Goal: Task Accomplishment & Management: Complete application form

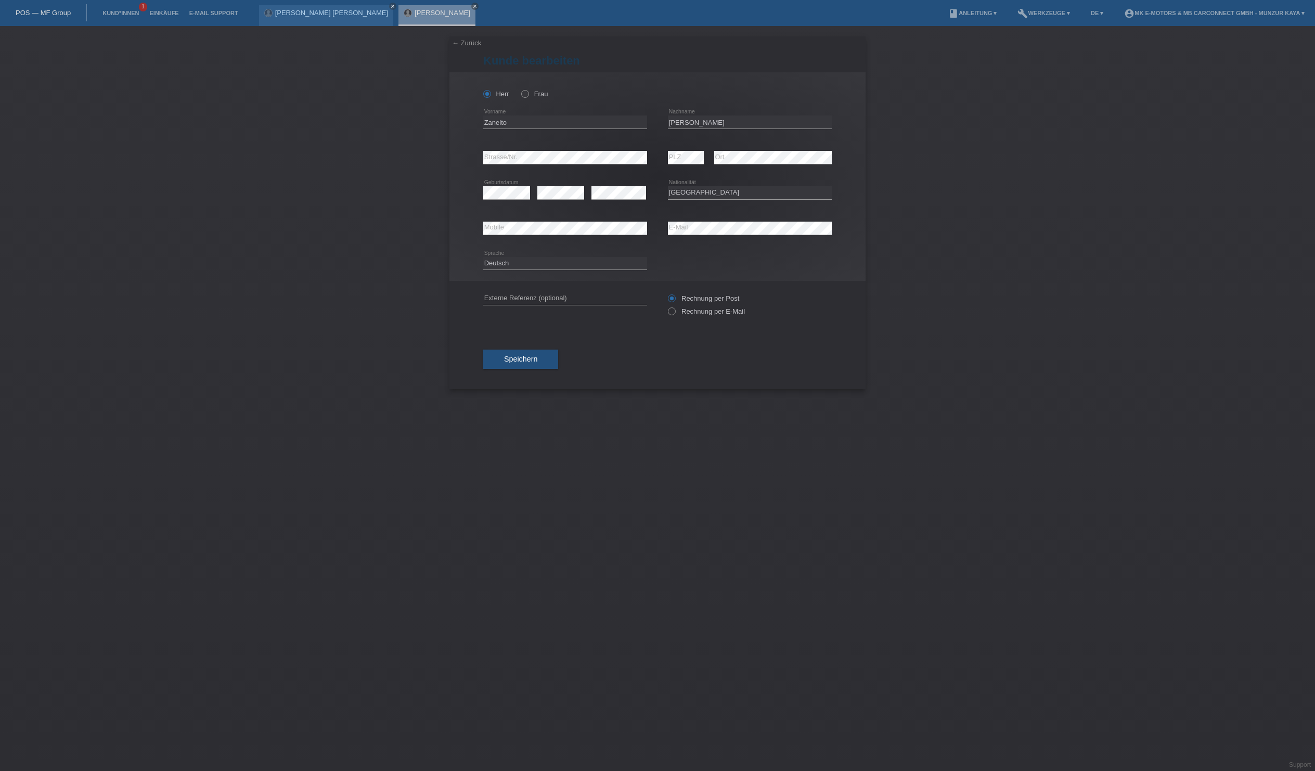
select select "CH"
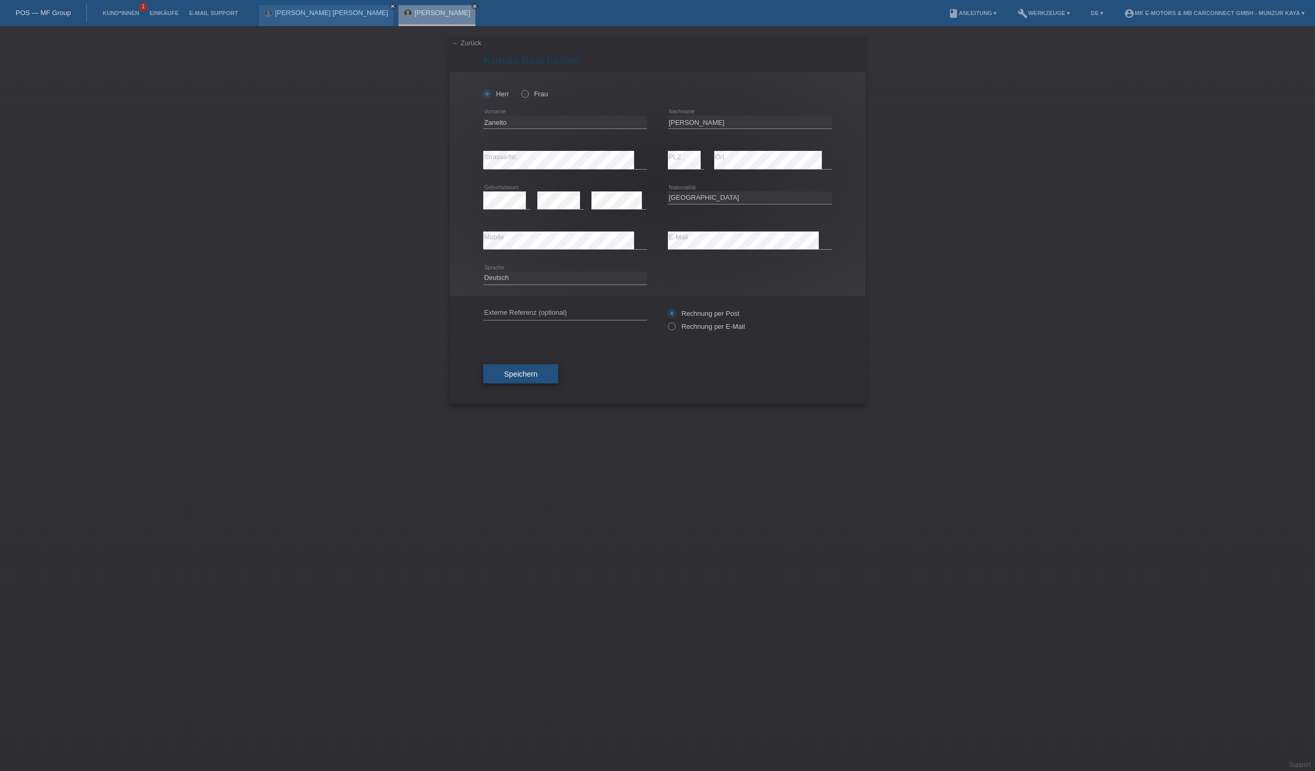
click at [558, 384] on button "Speichern" at bounding box center [520, 374] width 75 height 20
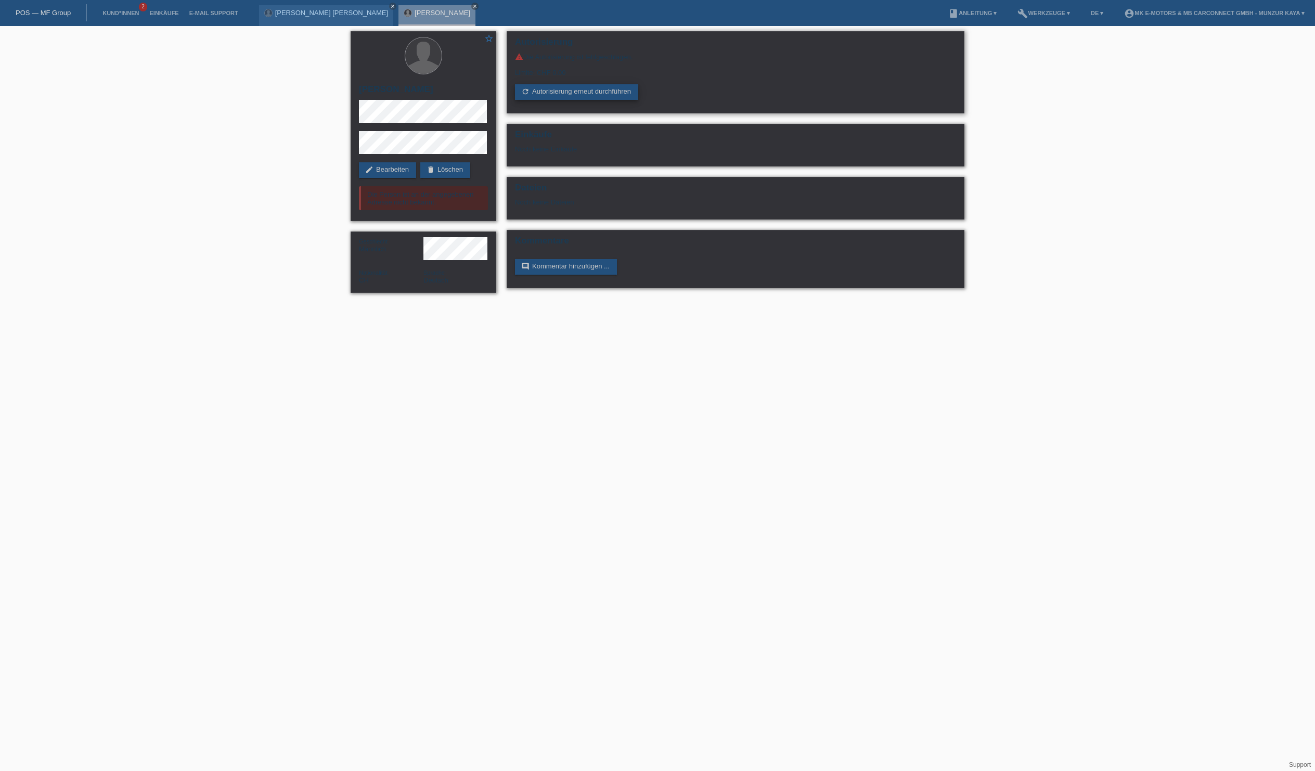
click at [566, 100] on link "refresh Autorisierung erneut durchführen" at bounding box center [576, 92] width 123 height 16
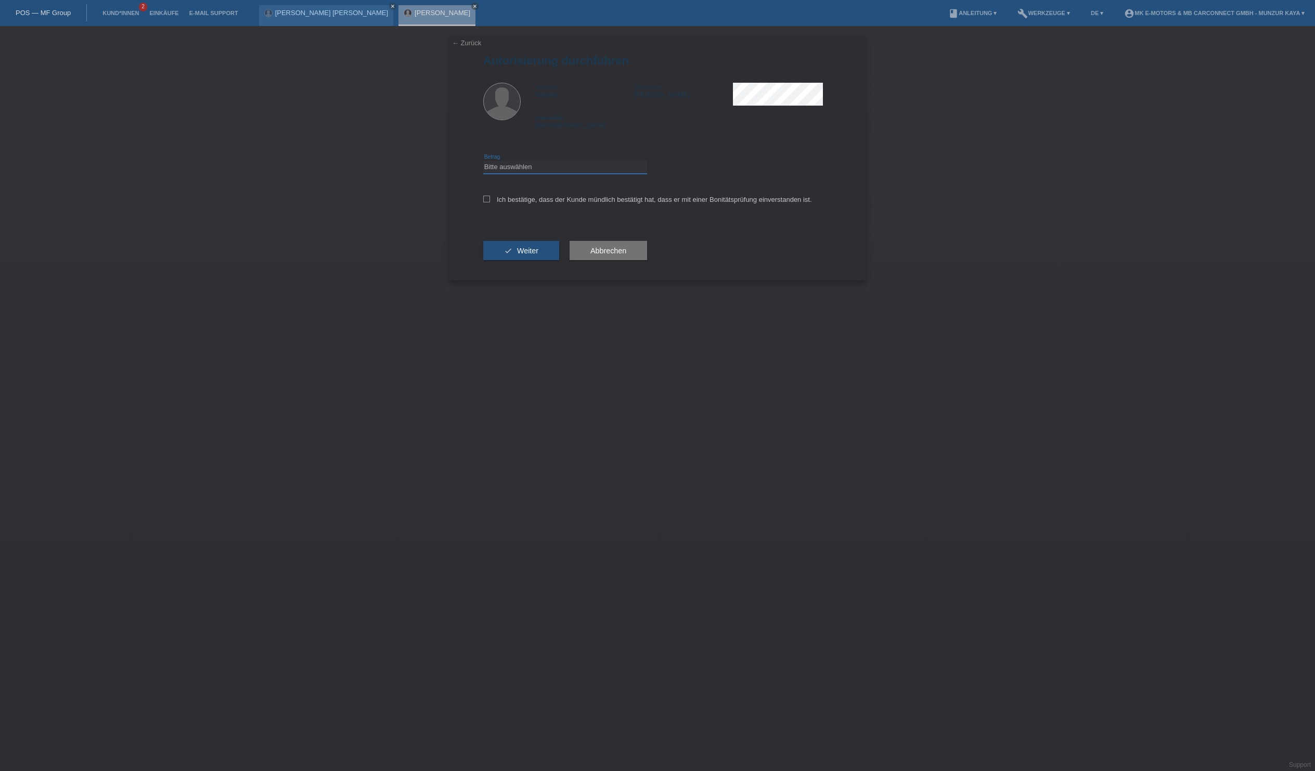
select select "3"
click at [490, 202] on icon at bounding box center [486, 199] width 7 height 7
click at [490, 202] on input "Ich bestätige, dass der Kunde mündlich bestätigt hat, dass er mit einer Bonität…" at bounding box center [486, 199] width 7 height 7
checkbox input "true"
click at [539, 255] on span "Weiter" at bounding box center [527, 251] width 21 height 8
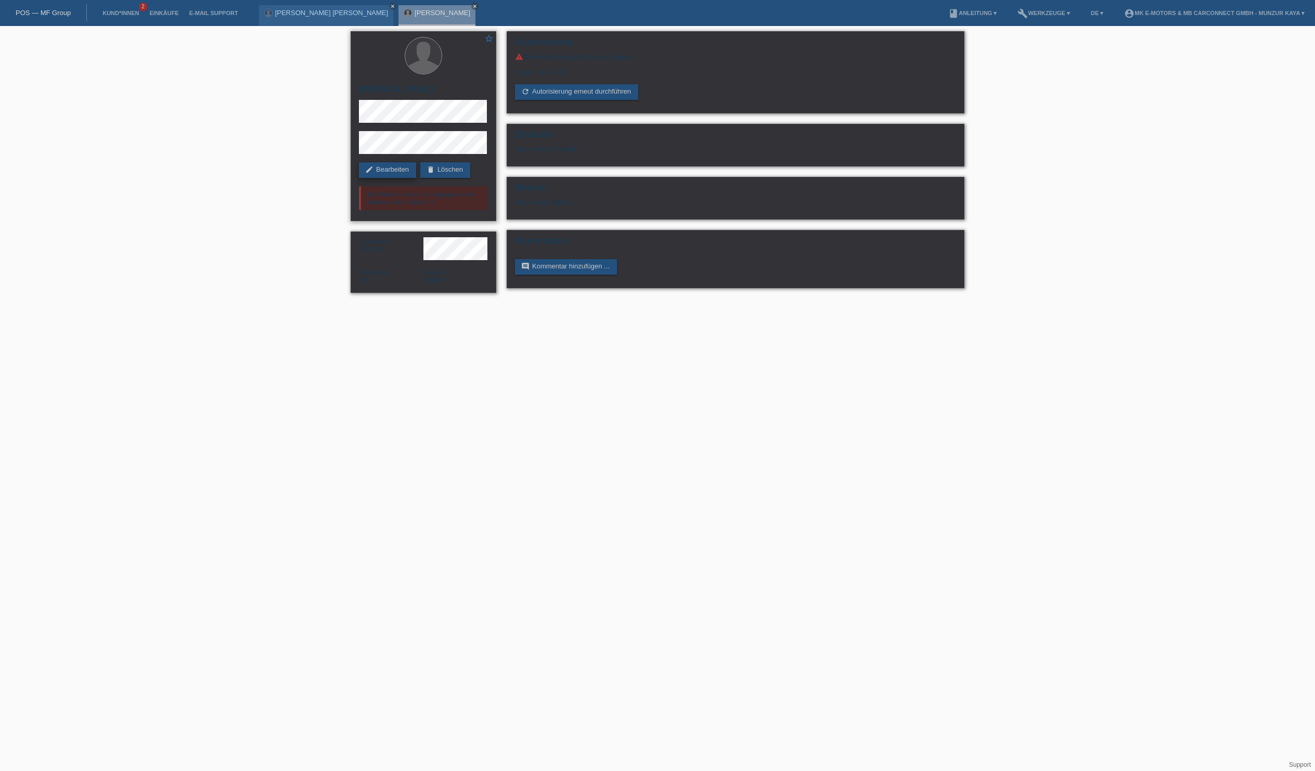
click at [408, 169] on link "edit Bearbeiten" at bounding box center [387, 170] width 57 height 16
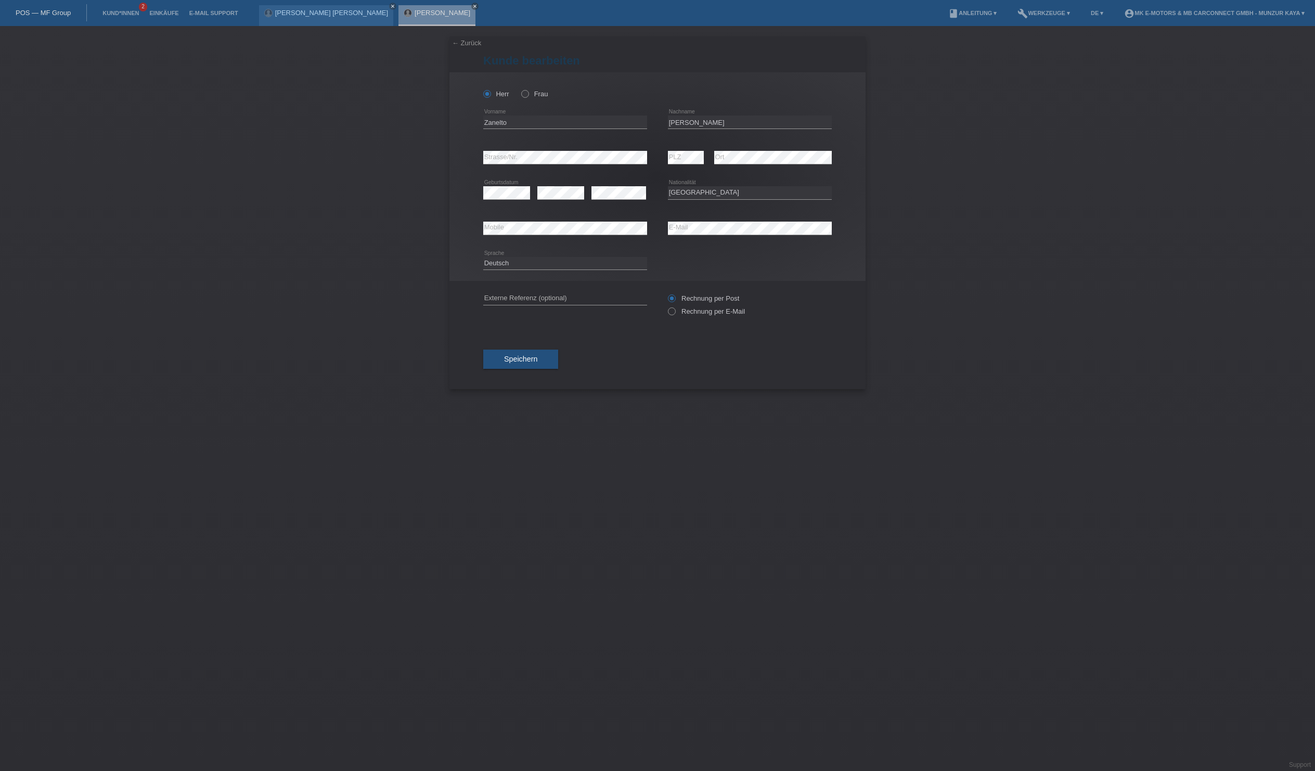
select select "CH"
